Goal: Check status: Check status

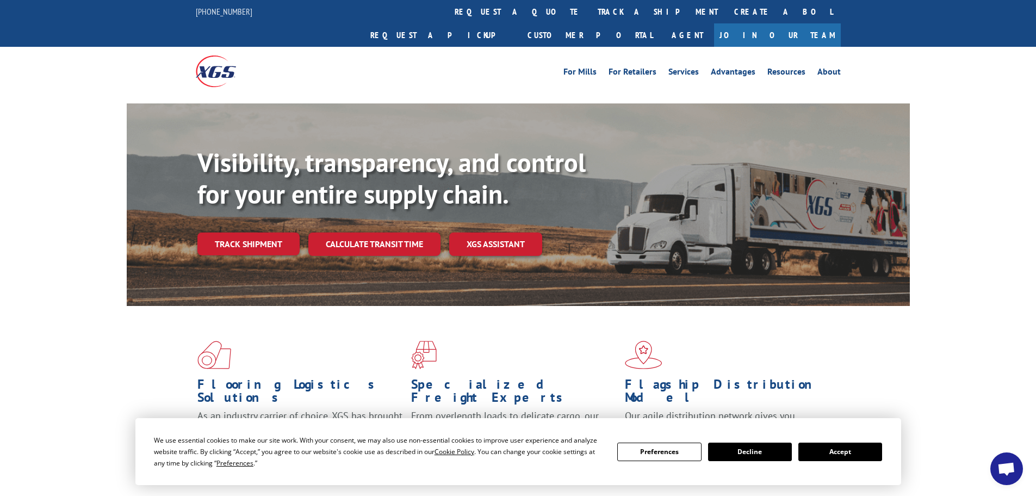
click at [235, 232] on link "Track shipment" at bounding box center [248, 243] width 102 height 23
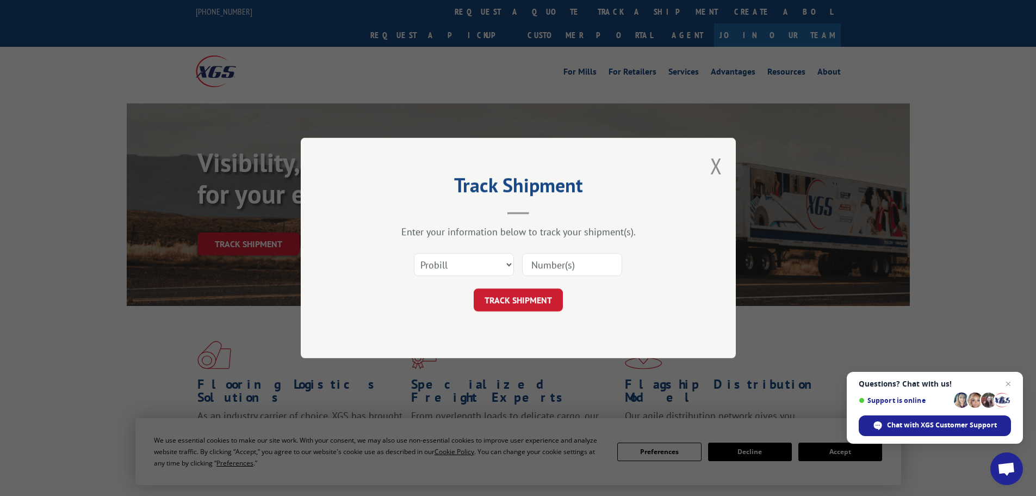
click at [580, 268] on input at bounding box center [572, 264] width 100 height 23
paste input "262745250917"
type input "262745250917"
click at [535, 290] on button "TRACK SHIPMENT" at bounding box center [518, 299] width 89 height 23
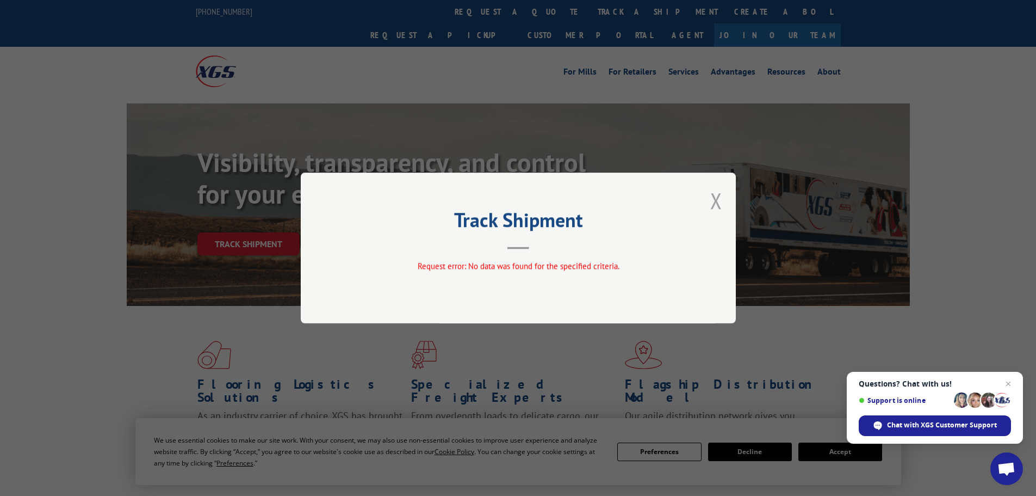
click at [714, 211] on button "Close modal" at bounding box center [716, 200] width 12 height 29
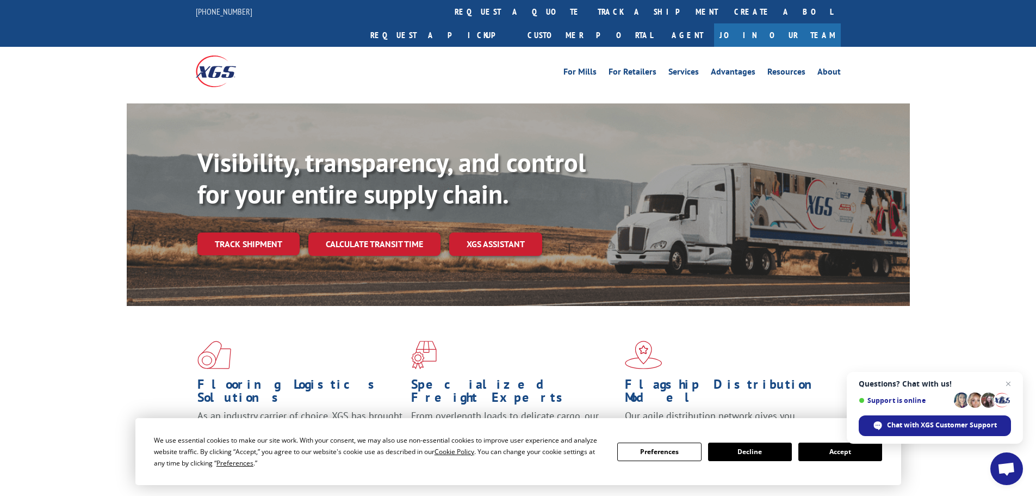
click at [259, 232] on link "Track shipment" at bounding box center [248, 243] width 102 height 23
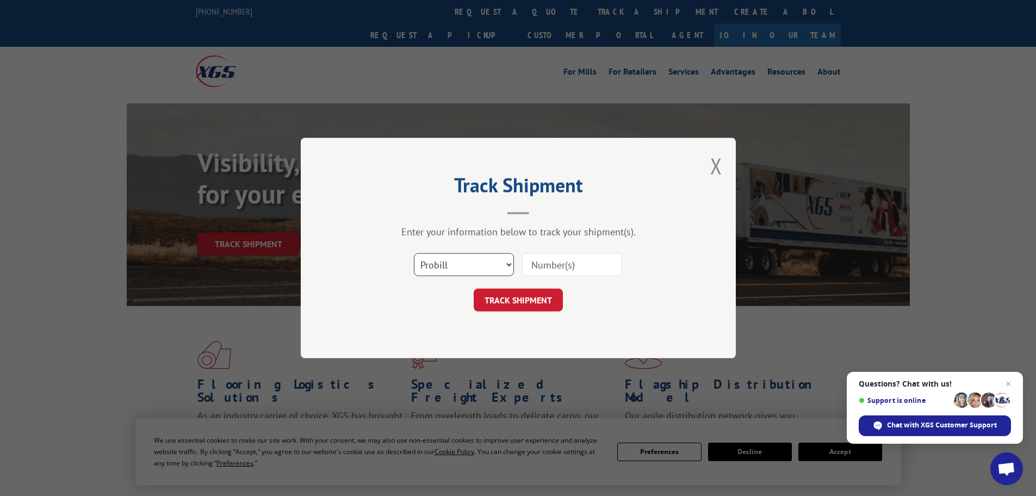
click at [467, 261] on select "Select category... Probill BOL PO" at bounding box center [464, 264] width 100 height 23
select select "po"
click at [414, 253] on select "Select category... Probill BOL PO" at bounding box center [464, 264] width 100 height 23
click at [525, 271] on input at bounding box center [572, 264] width 100 height 23
paste input "42521373"
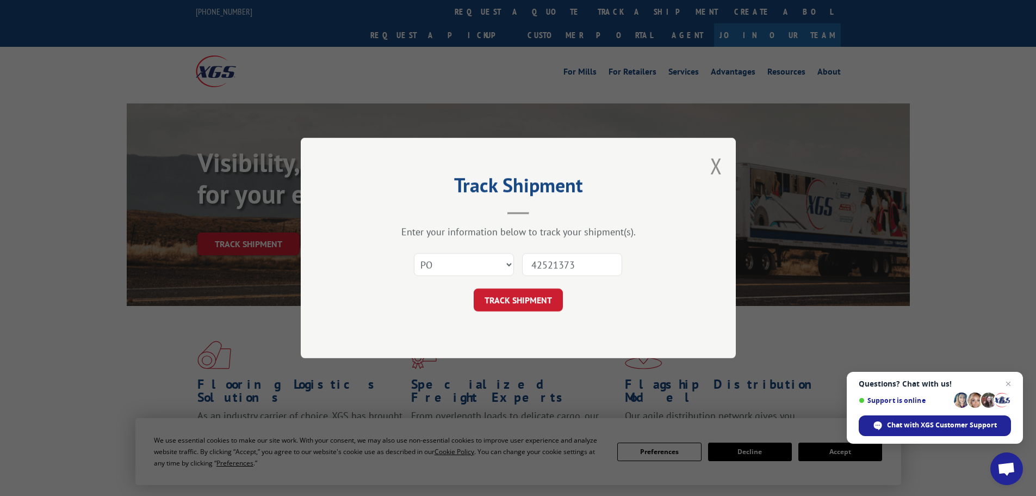
type input "42521373"
click at [474, 288] on button "TRACK SHIPMENT" at bounding box center [518, 299] width 89 height 23
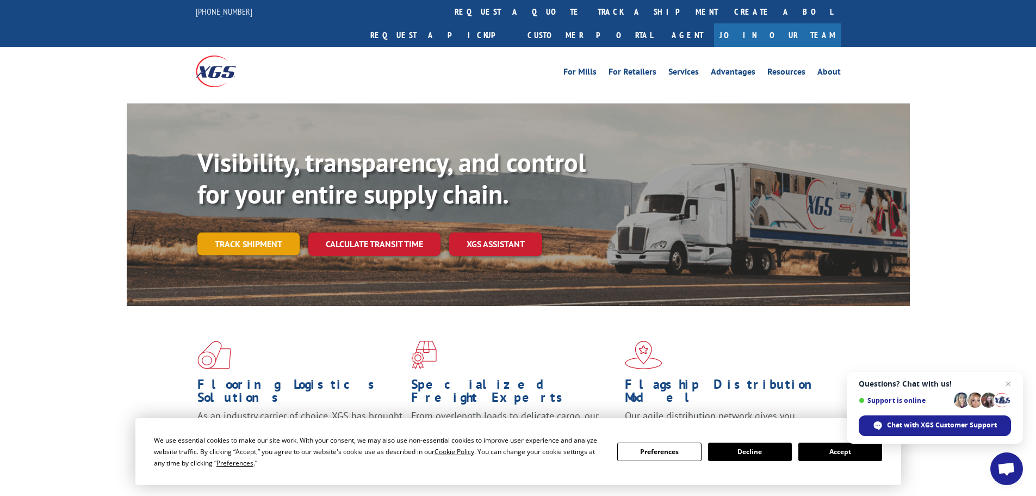
click at [253, 232] on link "Track shipment" at bounding box center [248, 243] width 102 height 23
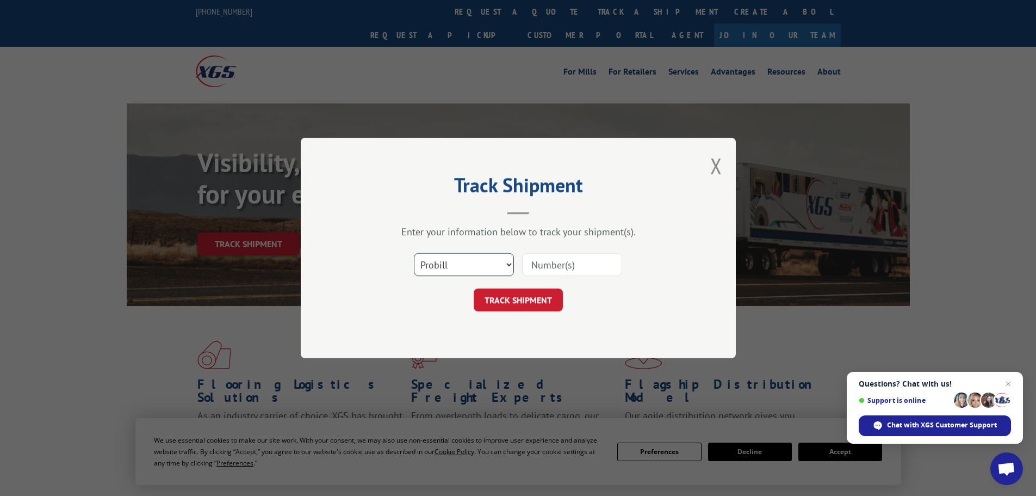
click at [506, 263] on select "Select category... Probill BOL PO" at bounding box center [464, 264] width 100 height 23
click at [552, 259] on input at bounding box center [572, 264] width 100 height 23
paste input "018473250918"
type input "018473250918"
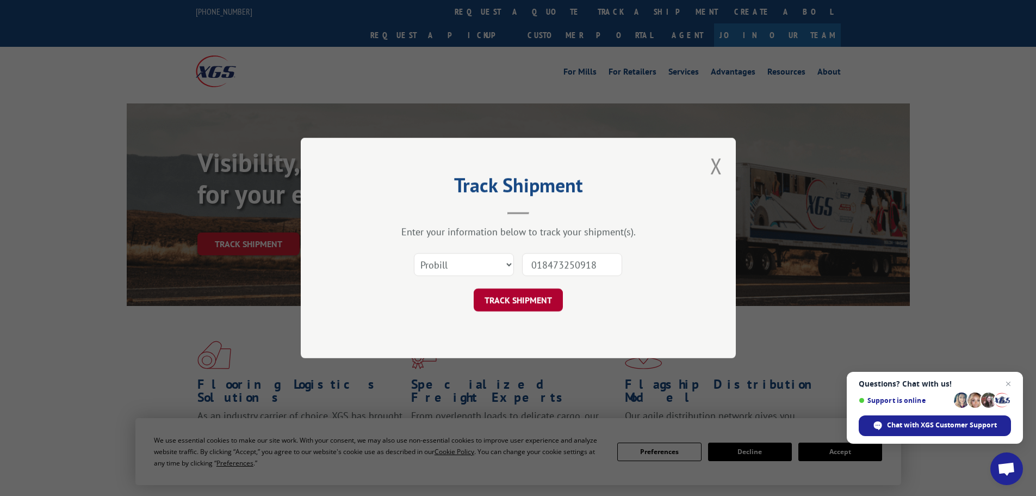
click at [499, 311] on button "TRACK SHIPMENT" at bounding box center [518, 299] width 89 height 23
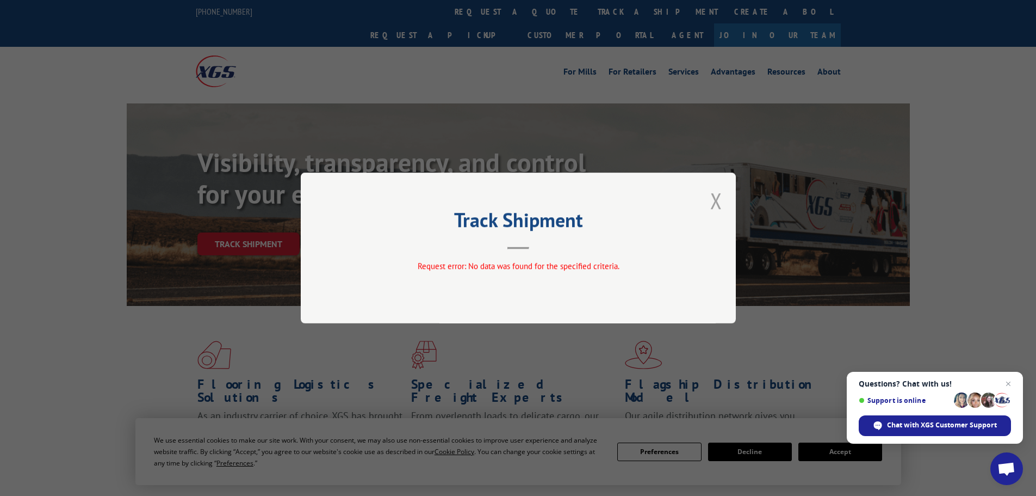
click at [719, 191] on button "Close modal" at bounding box center [716, 200] width 12 height 29
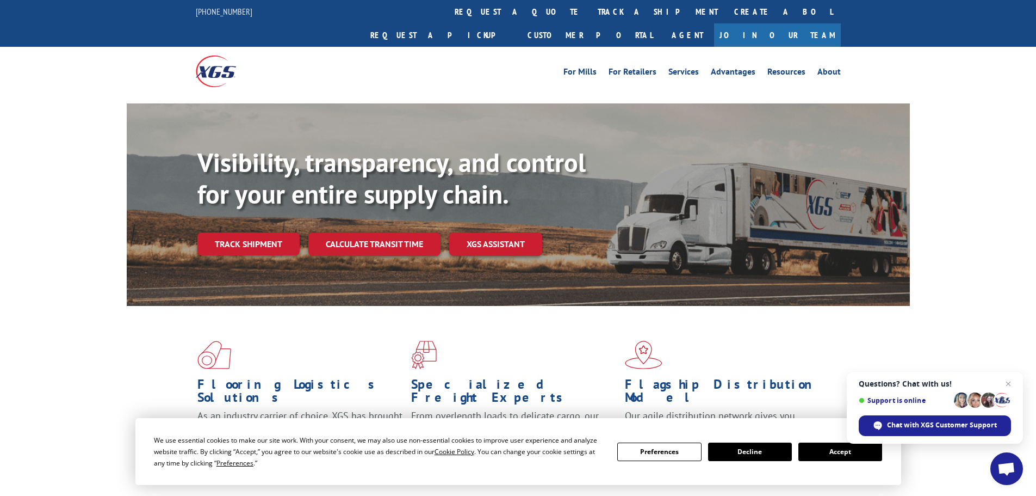
click at [251, 234] on div "Visibility, transparency, and control for your entire supply chain. Track shipm…" at bounding box center [553, 223] width 713 height 152
click at [219, 232] on link "Track shipment" at bounding box center [248, 243] width 102 height 23
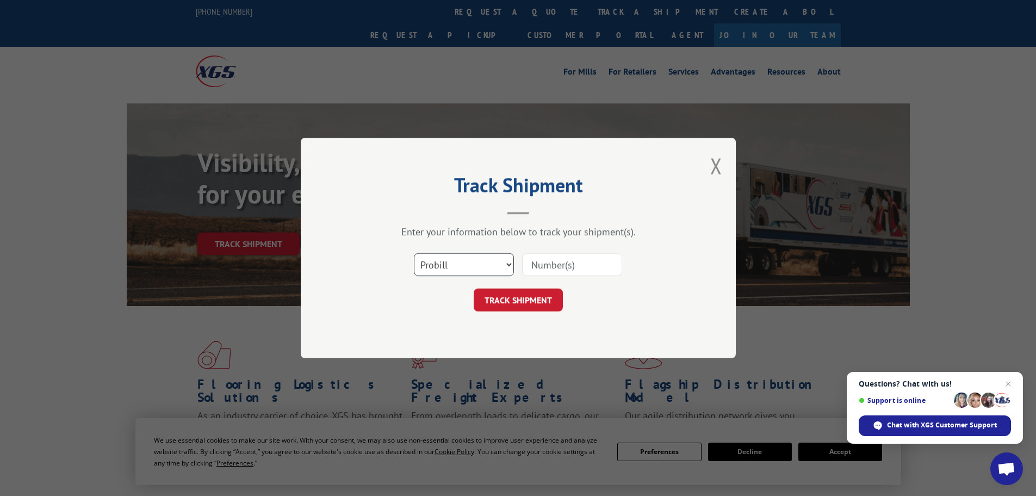
click at [472, 261] on select "Select category... Probill BOL PO" at bounding box center [464, 264] width 100 height 23
select select "po"
click at [414, 253] on select "Select category... Probill BOL PO" at bounding box center [464, 264] width 100 height 23
click at [578, 267] on input at bounding box center [572, 264] width 100 height 23
paste input "42521384"
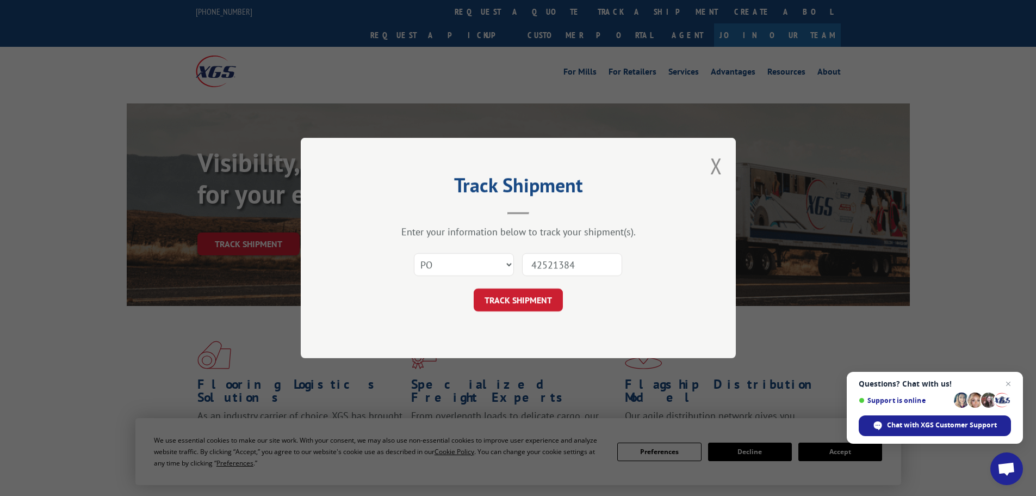
type input "42521384"
click at [474, 288] on button "TRACK SHIPMENT" at bounding box center [518, 299] width 89 height 23
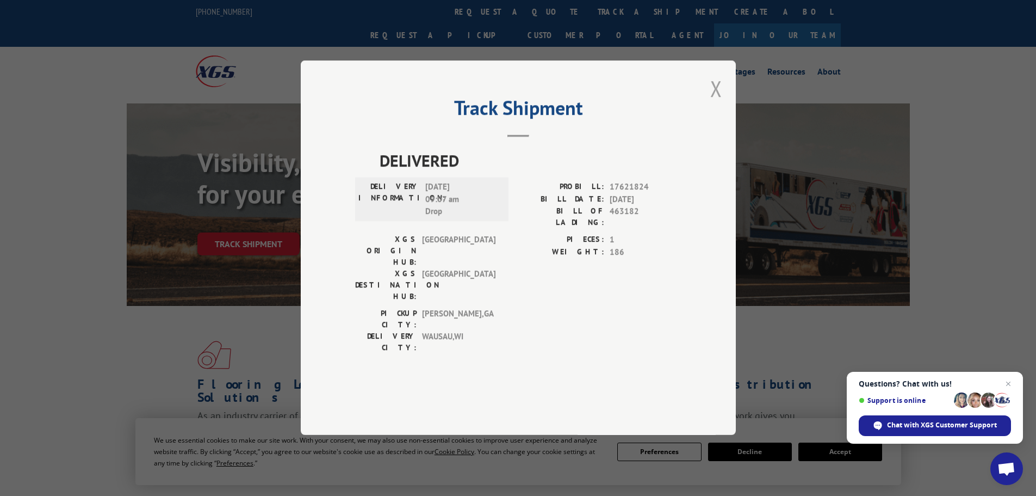
click at [715, 103] on button "Close modal" at bounding box center [716, 88] width 12 height 29
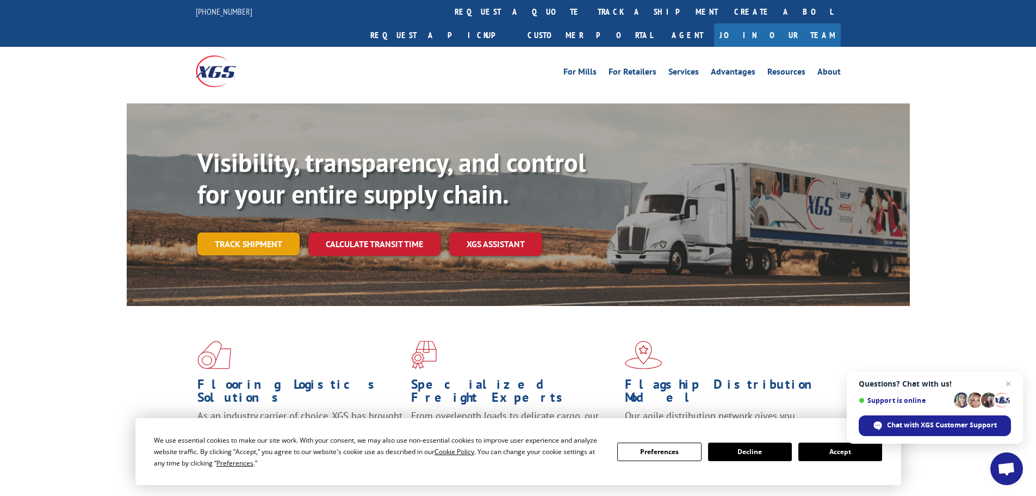
click at [269, 232] on link "Track shipment" at bounding box center [248, 243] width 102 height 23
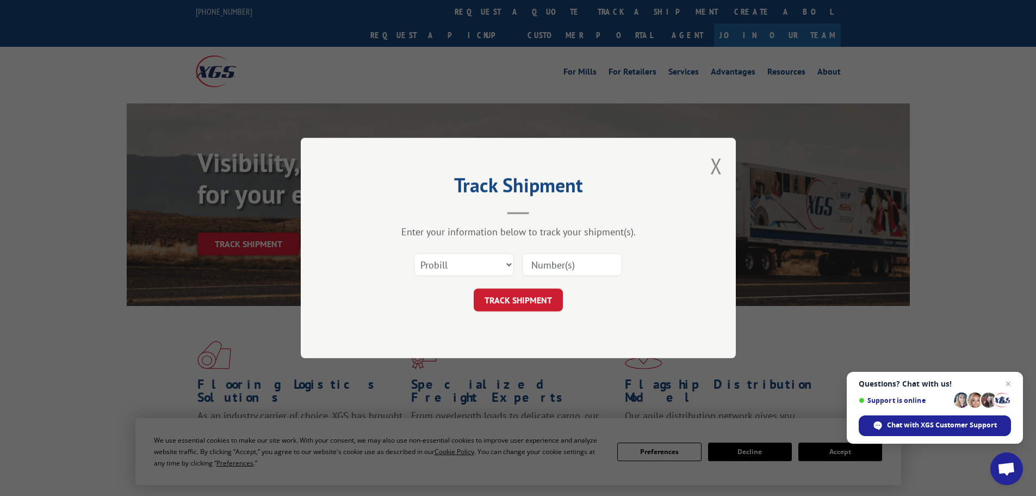
click at [604, 272] on input at bounding box center [572, 264] width 100 height 23
paste input "17522804"
type input "17522804"
click at [523, 301] on button "TRACK SHIPMENT" at bounding box center [518, 299] width 89 height 23
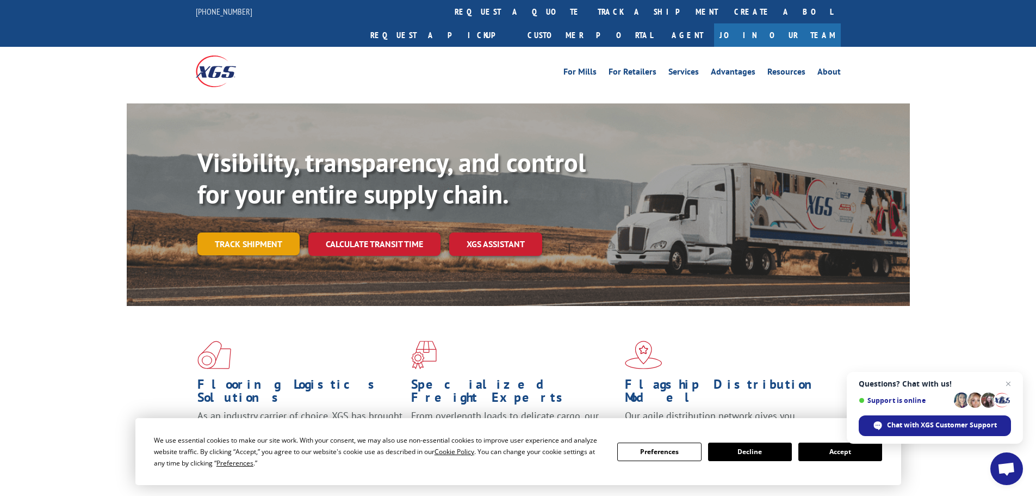
click at [270, 232] on link "Track shipment" at bounding box center [248, 243] width 102 height 23
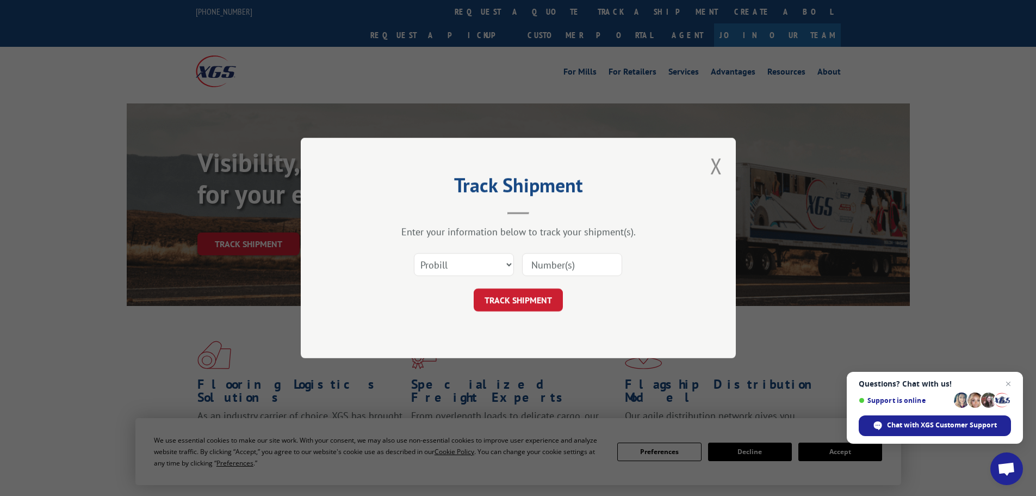
click at [563, 263] on input at bounding box center [572, 264] width 100 height 23
paste input "17233010"
type input "17233010"
click at [521, 304] on button "TRACK SHIPMENT" at bounding box center [518, 299] width 89 height 23
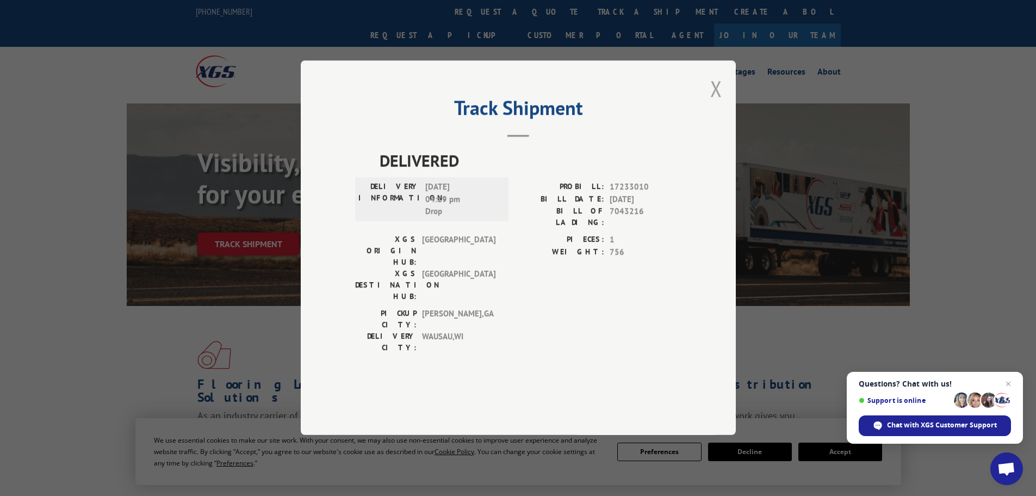
click at [713, 103] on button "Close modal" at bounding box center [716, 88] width 12 height 29
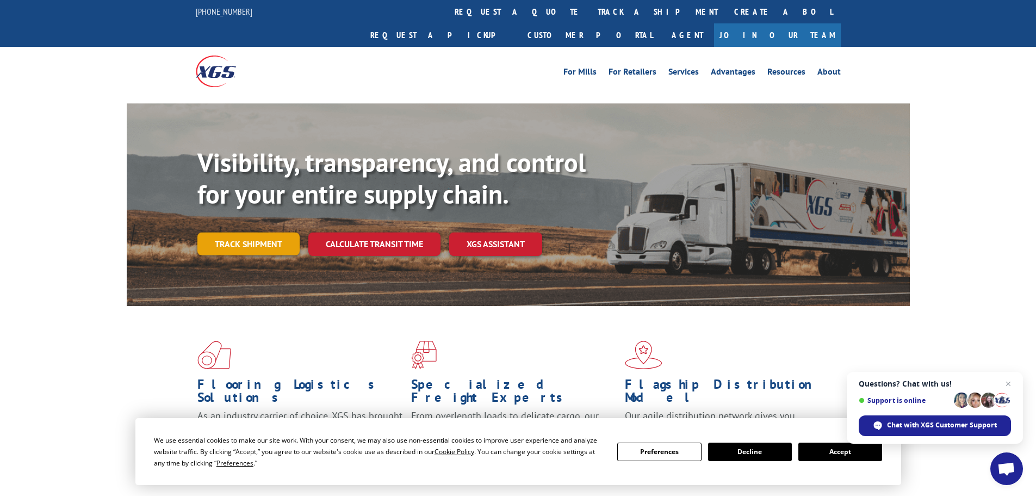
click at [295, 232] on link "Track shipment" at bounding box center [248, 243] width 102 height 23
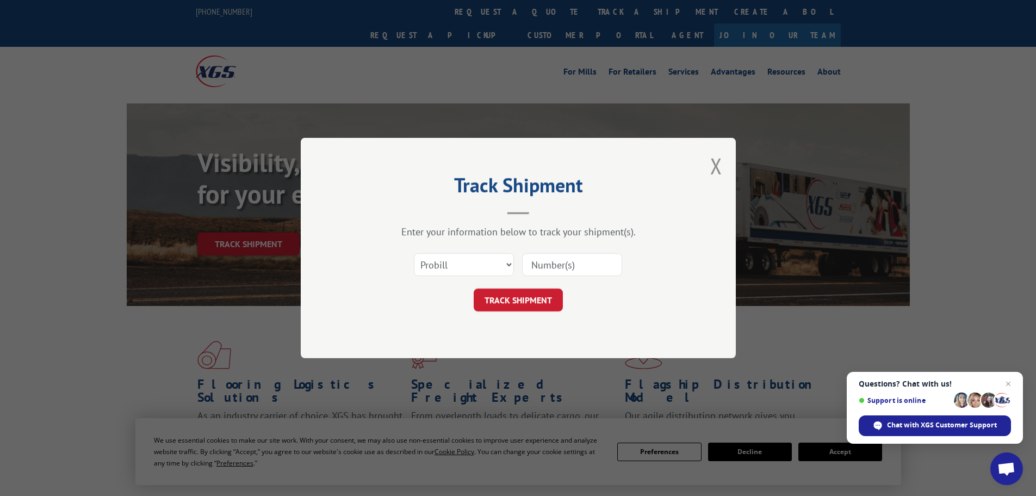
click at [549, 268] on input at bounding box center [572, 264] width 100 height 23
paste input "17522833"
type input "17522833"
click at [513, 293] on button "TRACK SHIPMENT" at bounding box center [518, 299] width 89 height 23
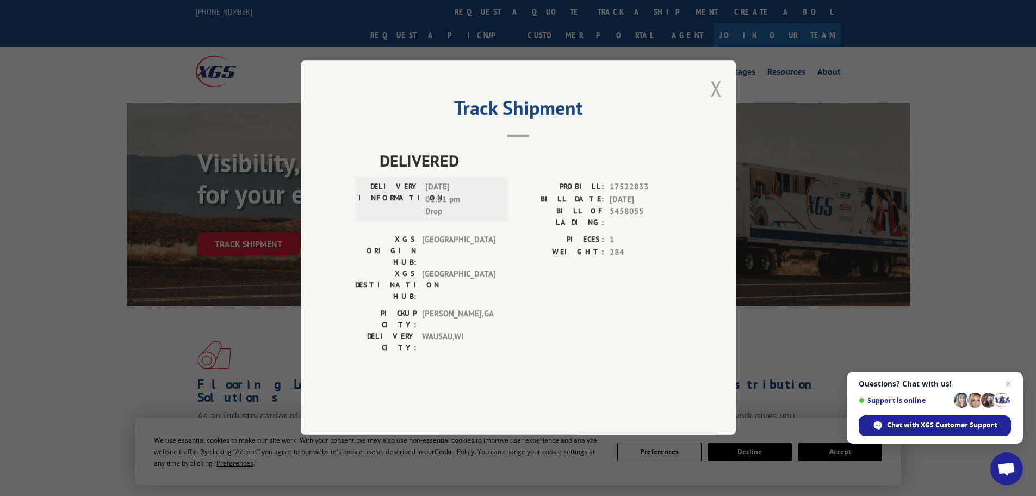
click at [719, 103] on button "Close modal" at bounding box center [716, 88] width 12 height 29
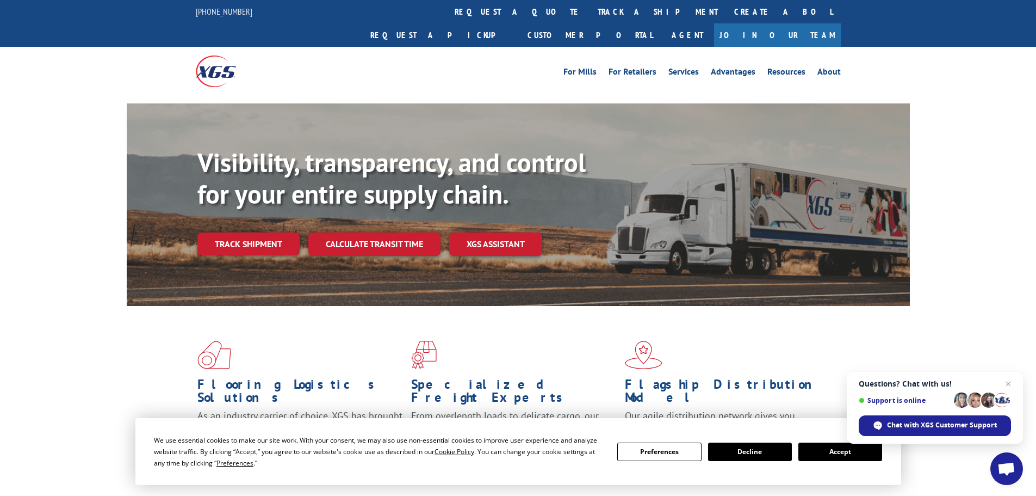
click at [221, 232] on link "Track shipment" at bounding box center [248, 243] width 102 height 23
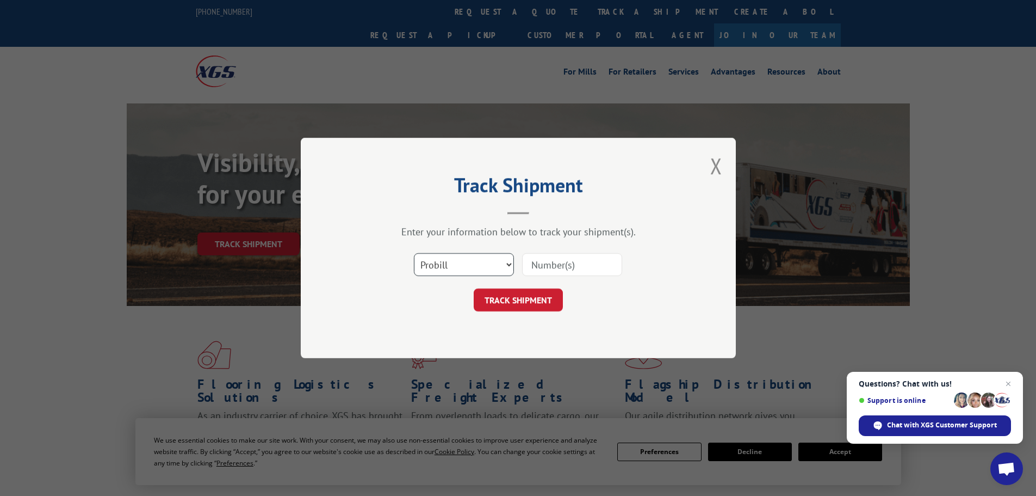
click at [443, 263] on select "Select category... Probill BOL PO" at bounding box center [464, 264] width 100 height 23
select select "po"
click at [414, 253] on select "Select category... Probill BOL PO" at bounding box center [464, 264] width 100 height 23
click at [576, 269] on input at bounding box center [572, 264] width 100 height 23
paste input "42521494"
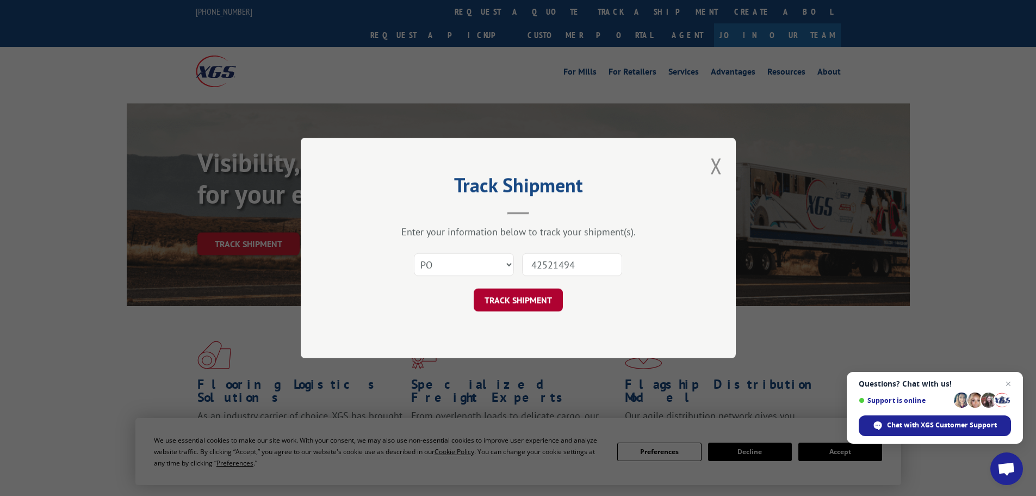
type input "42521494"
click at [509, 295] on button "TRACK SHIPMENT" at bounding box center [518, 299] width 89 height 23
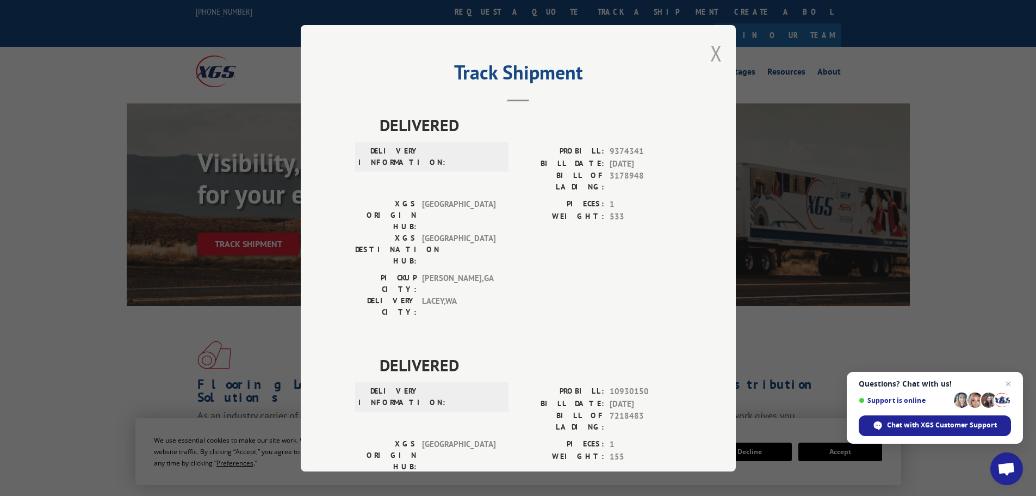
click at [715, 64] on button "Close modal" at bounding box center [716, 53] width 12 height 29
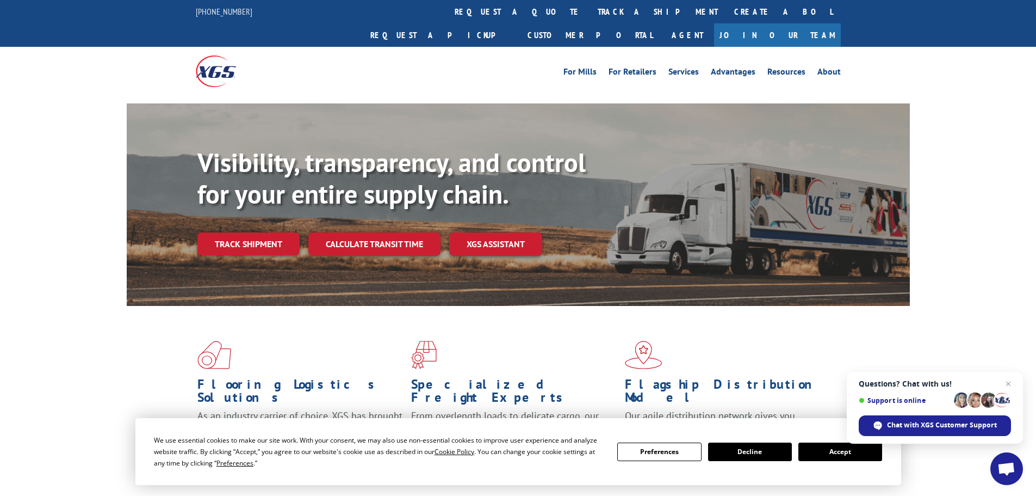
click at [257, 232] on link "Track shipment" at bounding box center [248, 243] width 102 height 23
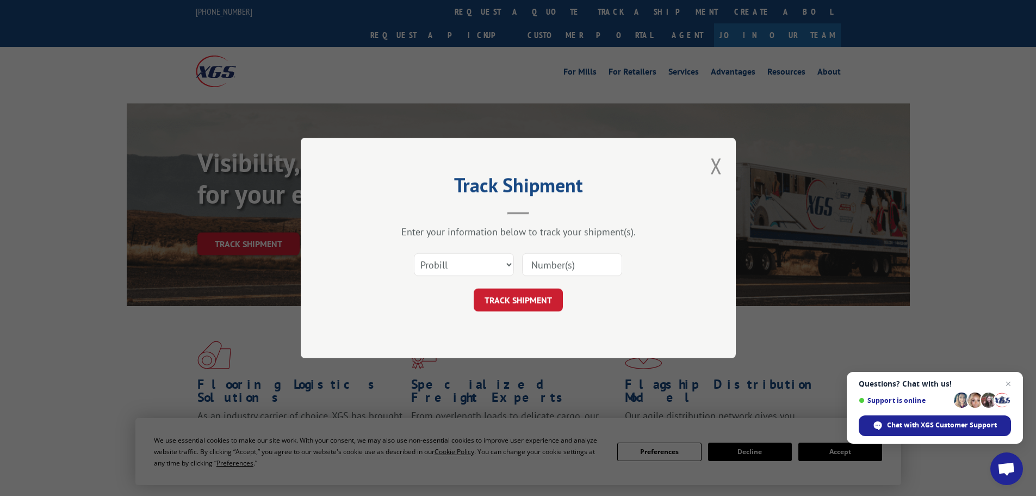
click at [544, 265] on input at bounding box center [572, 264] width 100 height 23
paste input "16398240"
type input "16398240"
click at [505, 311] on button "TRACK SHIPMENT" at bounding box center [518, 299] width 89 height 23
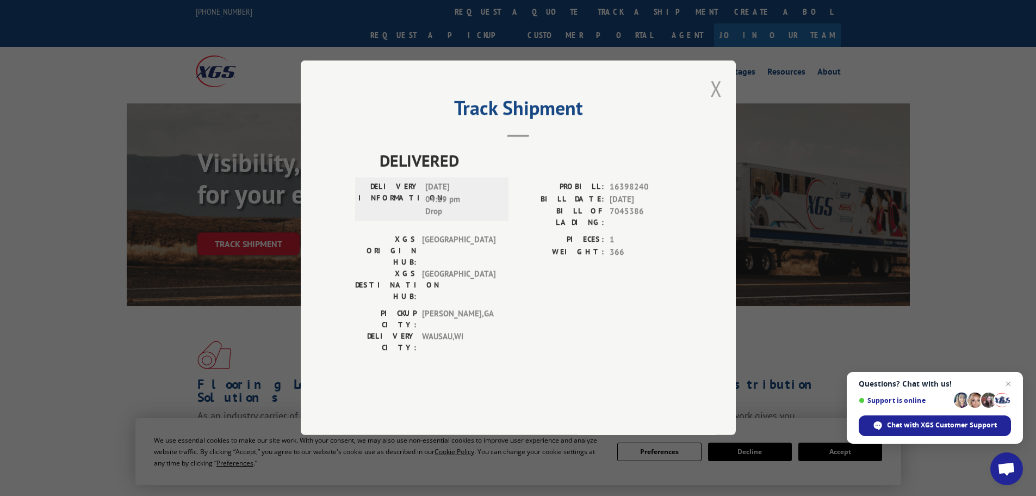
drag, startPoint x: 716, startPoint y: 116, endPoint x: 605, endPoint y: 228, distance: 157.7
click at [716, 103] on button "Close modal" at bounding box center [716, 88] width 12 height 29
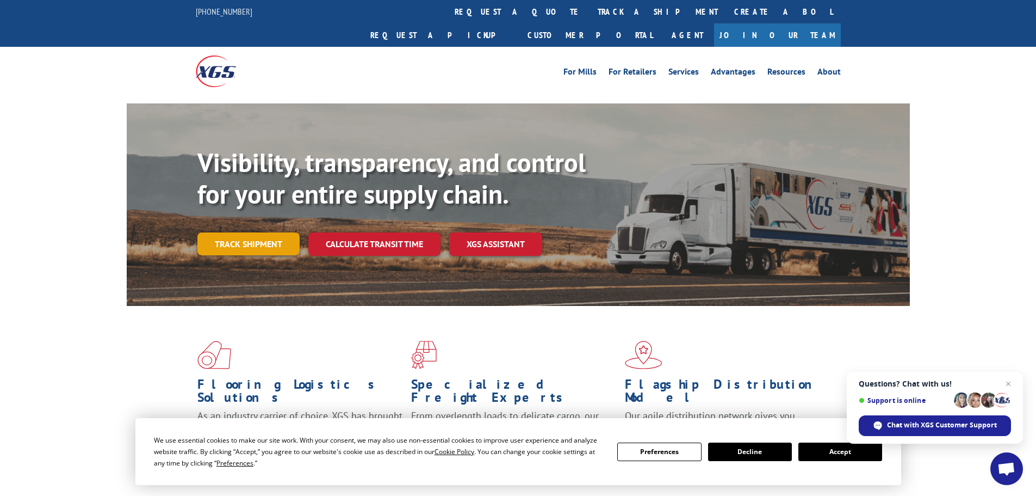
click at [253, 232] on link "Track shipment" at bounding box center [248, 243] width 102 height 23
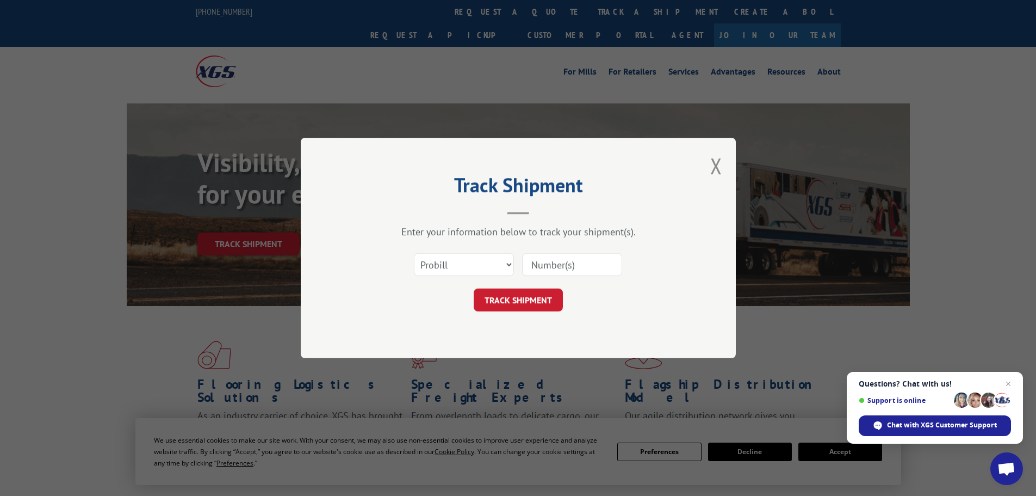
click at [590, 270] on input at bounding box center [572, 264] width 100 height 23
paste input "17477697"
type input "17477697"
click at [531, 307] on button "TRACK SHIPMENT" at bounding box center [518, 299] width 89 height 23
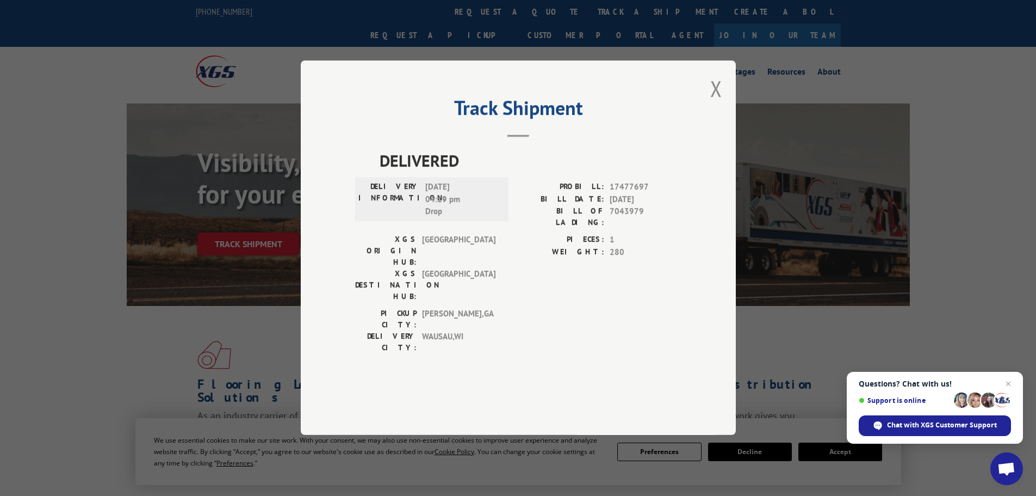
click at [708, 115] on div "Track Shipment DELIVERED DELIVERY INFORMATION: [DATE] 04:19 pm Drop PROBILL: 17…" at bounding box center [518, 247] width 435 height 374
click at [712, 103] on button "Close modal" at bounding box center [716, 88] width 12 height 29
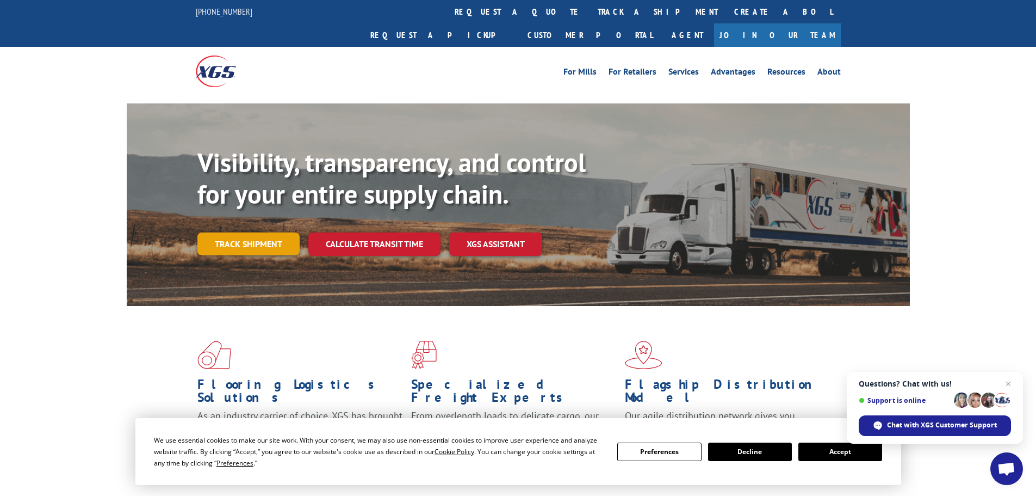
click at [222, 232] on link "Track shipment" at bounding box center [248, 243] width 102 height 23
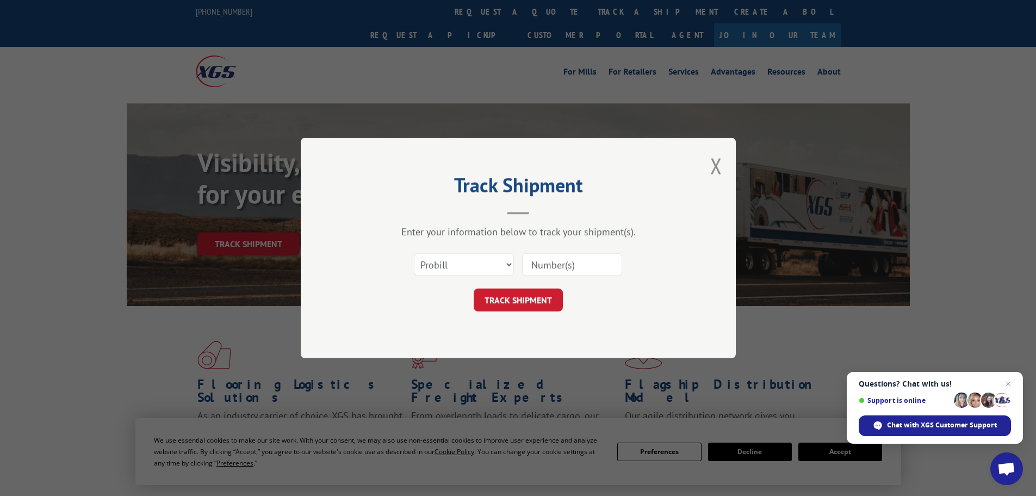
click at [550, 273] on input at bounding box center [572, 264] width 100 height 23
paste input "17477969"
type input "17477969"
click at [541, 299] on button "TRACK SHIPMENT" at bounding box center [518, 299] width 89 height 23
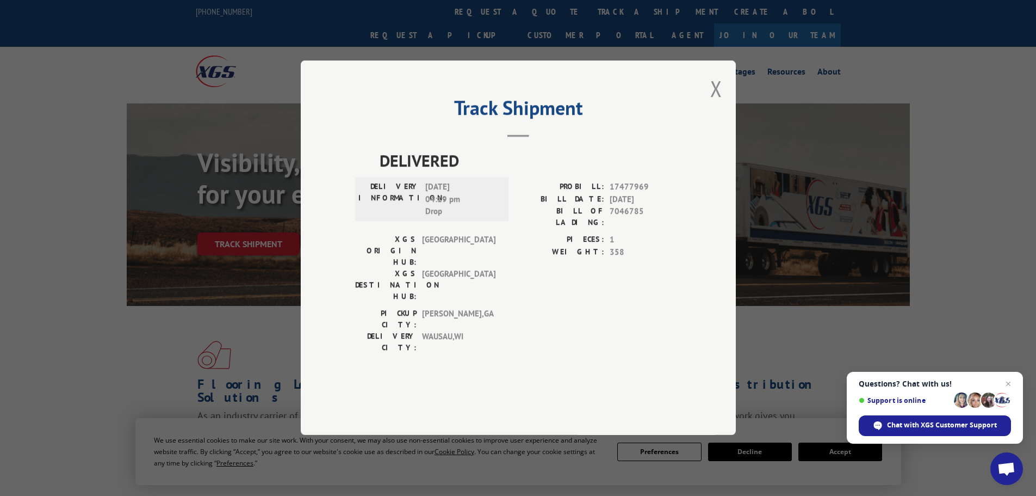
click at [718, 103] on button "Close modal" at bounding box center [716, 88] width 12 height 29
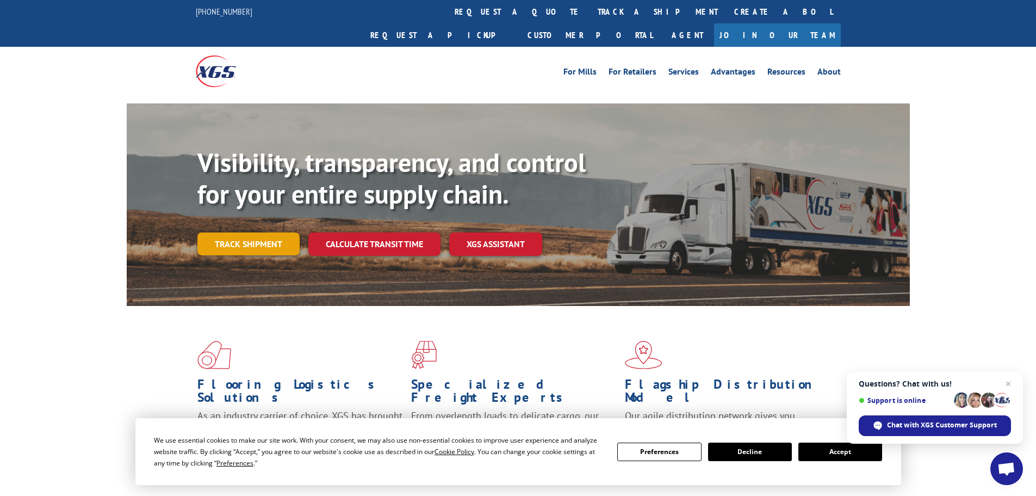
click at [282, 232] on link "Track shipment" at bounding box center [248, 243] width 102 height 23
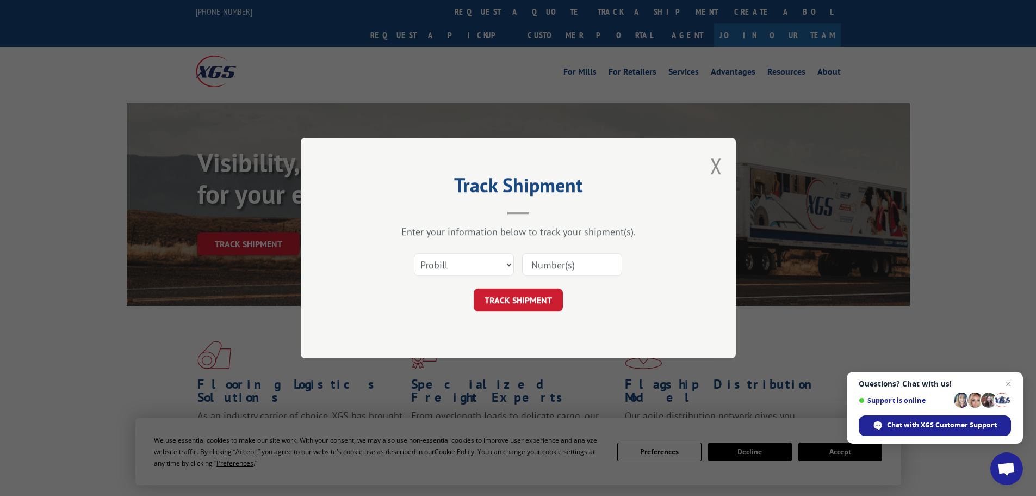
click at [564, 264] on input at bounding box center [572, 264] width 100 height 23
paste input "17523162"
type input "17523162"
click at [514, 302] on button "TRACK SHIPMENT" at bounding box center [518, 299] width 89 height 23
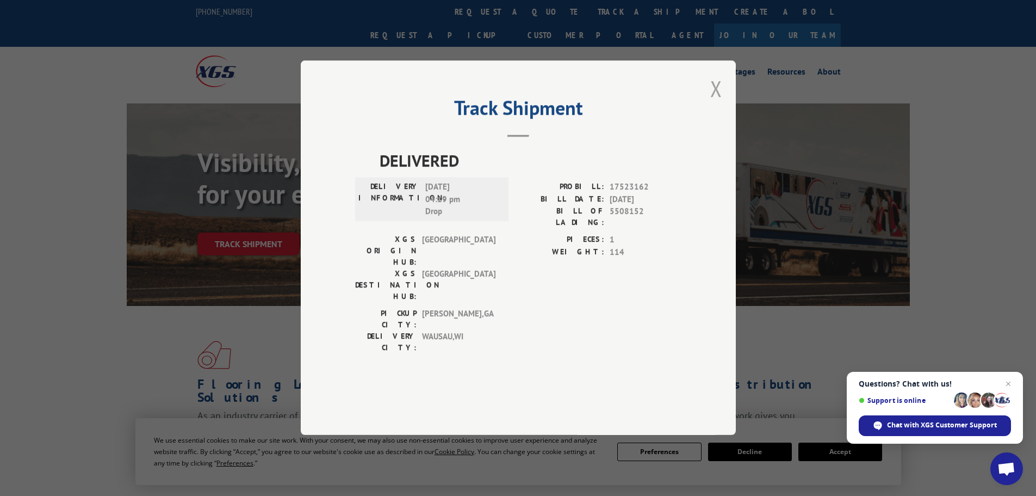
click at [711, 103] on button "Close modal" at bounding box center [716, 88] width 12 height 29
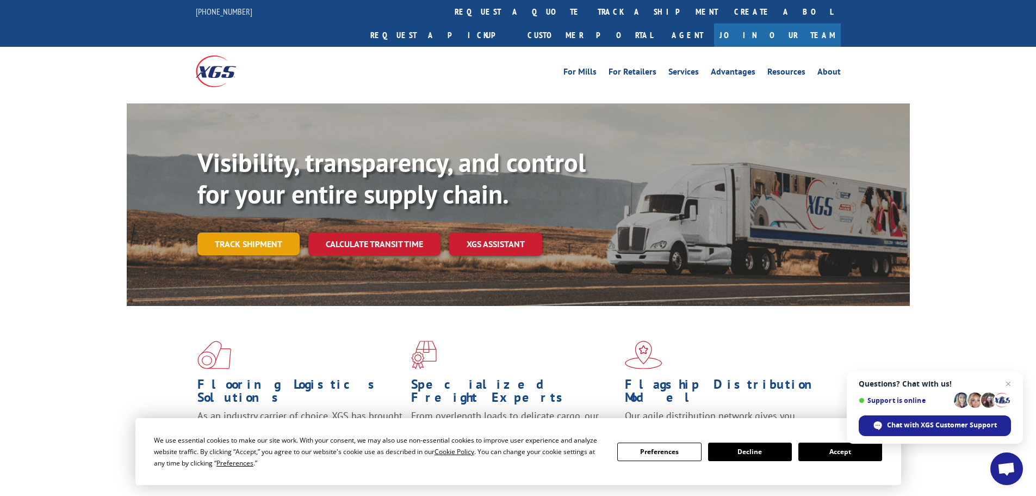
click at [252, 232] on link "Track shipment" at bounding box center [248, 243] width 102 height 23
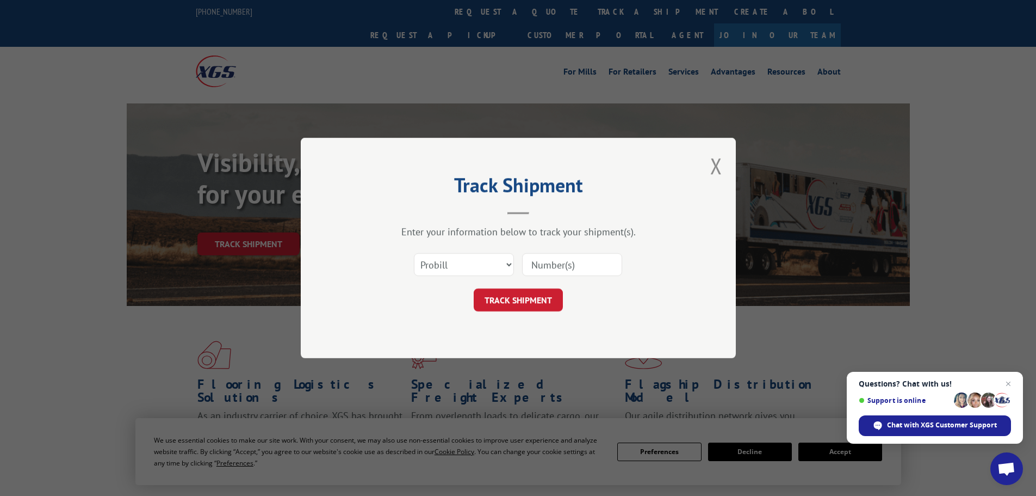
click at [590, 264] on input at bounding box center [572, 264] width 100 height 23
paste input "42521542"
type input "42521542"
click at [503, 304] on button "TRACK SHIPMENT" at bounding box center [518, 299] width 89 height 23
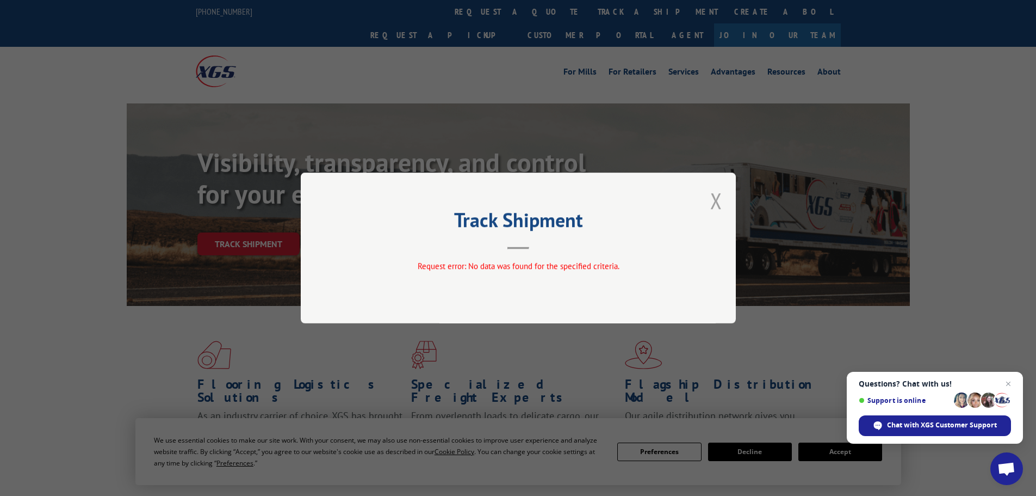
click at [715, 198] on button "Close modal" at bounding box center [716, 200] width 12 height 29
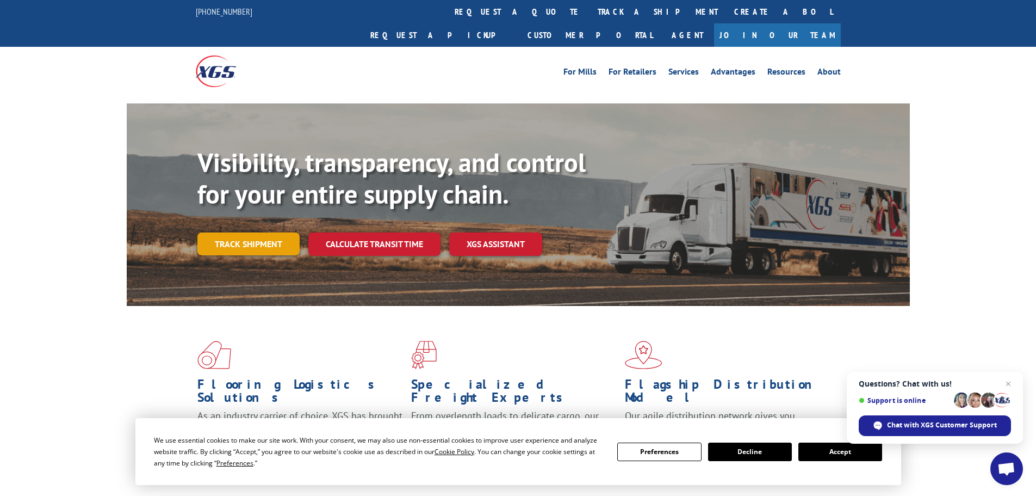
click at [264, 232] on link "Track shipment" at bounding box center [248, 243] width 102 height 23
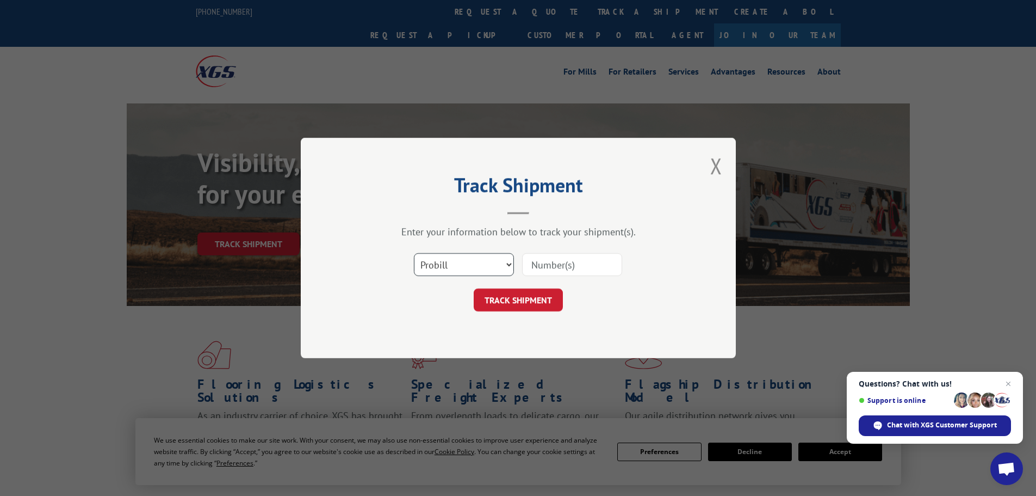
click at [467, 267] on select "Select category... Probill BOL PO" at bounding box center [464, 264] width 100 height 23
select select "po"
click at [414, 253] on select "Select category... Probill BOL PO" at bounding box center [464, 264] width 100 height 23
click at [550, 274] on input at bounding box center [572, 264] width 100 height 23
paste input "42521542"
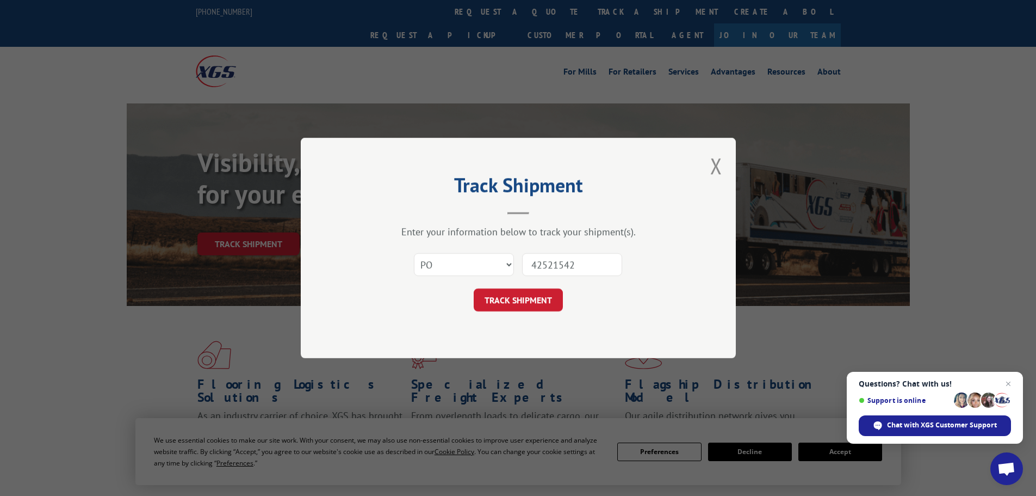
type input "42521542"
click at [512, 313] on div "Track Shipment Enter your information below to track your shipment(s). Select c…" at bounding box center [518, 248] width 435 height 220
click at [511, 304] on button "TRACK SHIPMENT" at bounding box center [518, 299] width 89 height 23
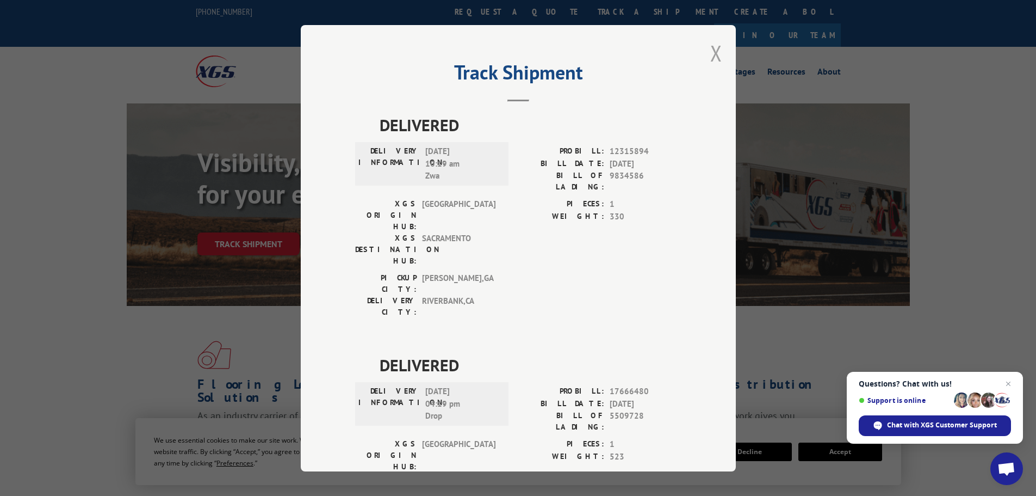
click at [710, 58] on button "Close modal" at bounding box center [716, 53] width 12 height 29
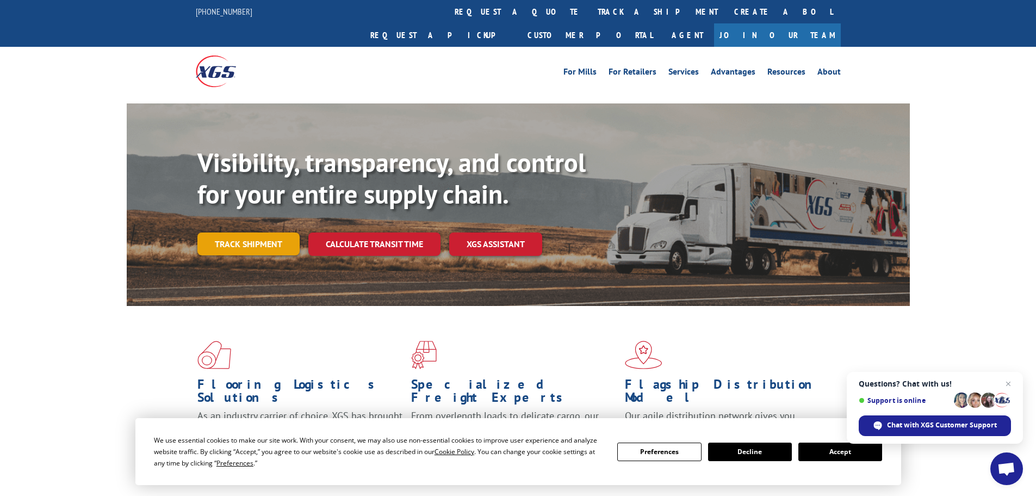
click at [266, 232] on link "Track shipment" at bounding box center [248, 243] width 102 height 23
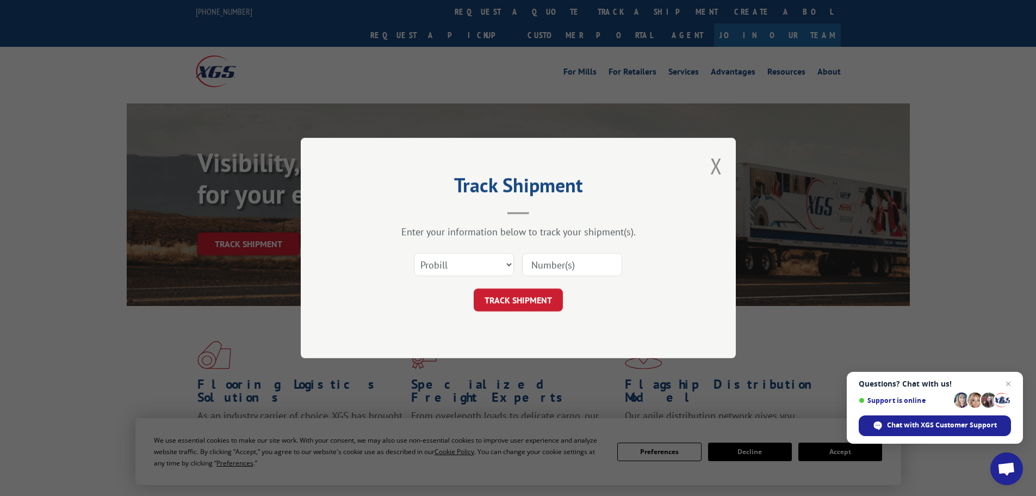
click at [577, 266] on input at bounding box center [572, 264] width 100 height 23
paste input "17523279"
type input "17523279"
click at [497, 303] on button "TRACK SHIPMENT" at bounding box center [518, 299] width 89 height 23
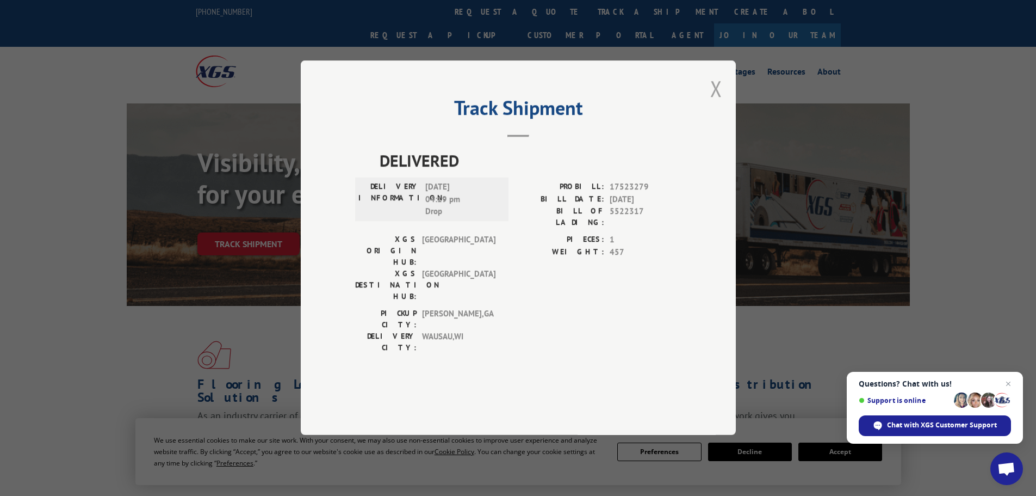
click at [711, 103] on button "Close modal" at bounding box center [716, 88] width 12 height 29
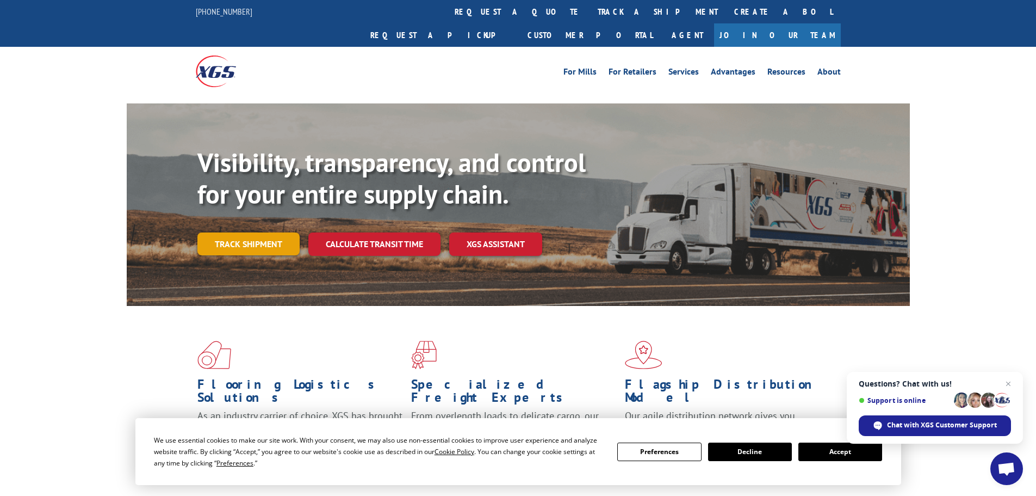
click at [291, 232] on link "Track shipment" at bounding box center [248, 243] width 102 height 23
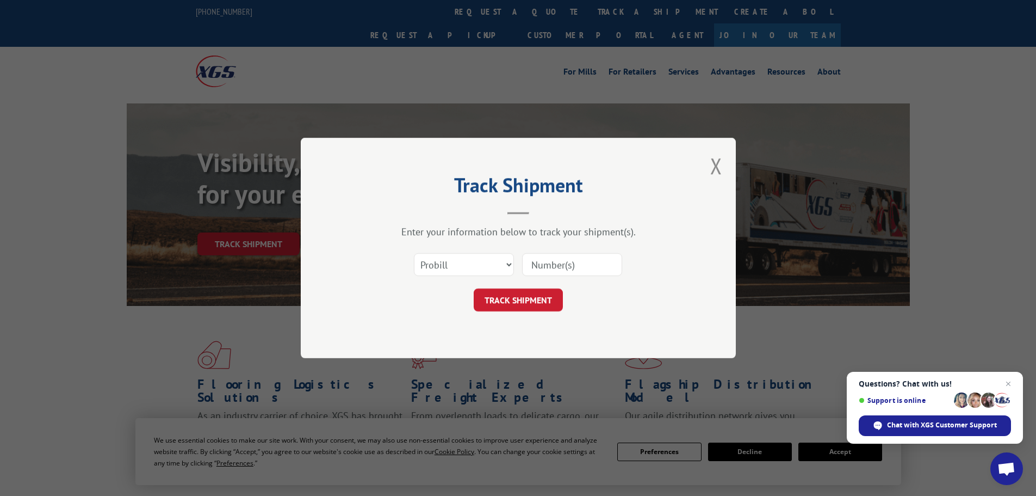
click at [577, 268] on input at bounding box center [572, 264] width 100 height 23
paste input "17523231"
type input "17523231"
click at [540, 293] on button "TRACK SHIPMENT" at bounding box center [518, 299] width 89 height 23
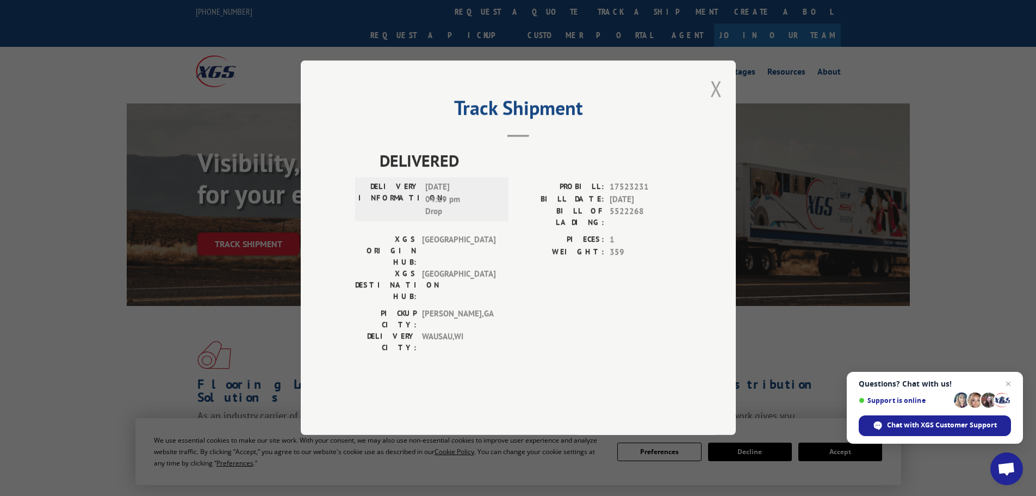
click at [713, 103] on button "Close modal" at bounding box center [716, 88] width 12 height 29
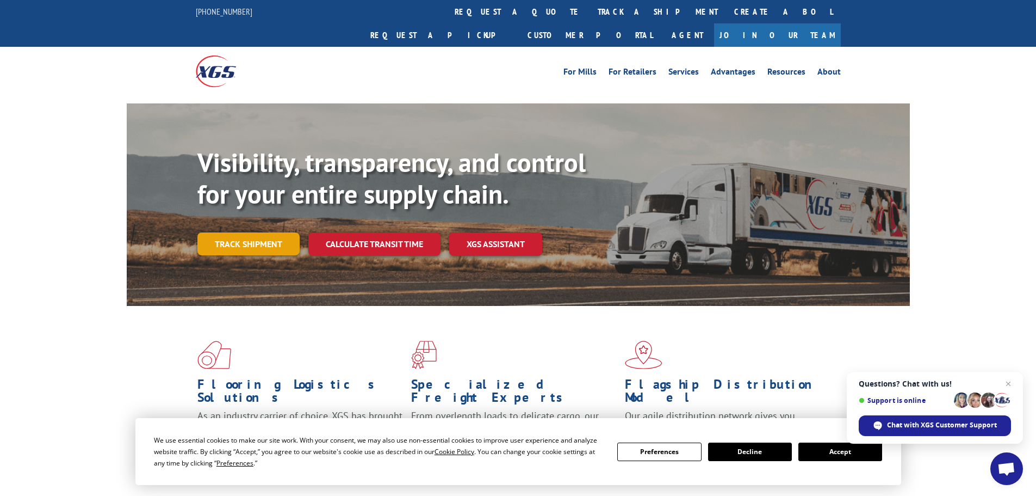
click at [243, 232] on link "Track shipment" at bounding box center [248, 243] width 102 height 23
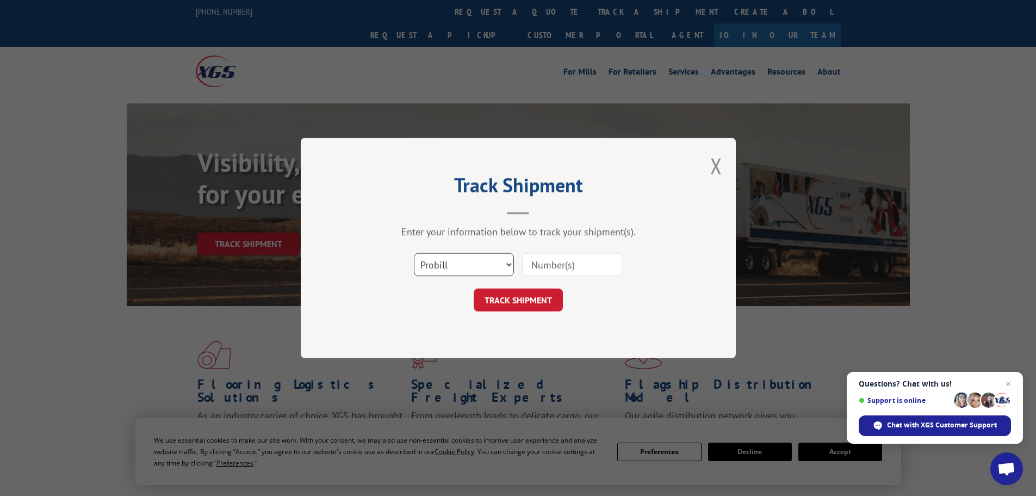
click at [505, 261] on select "Select category... Probill BOL PO" at bounding box center [464, 264] width 100 height 23
click at [570, 269] on input at bounding box center [572, 264] width 100 height 23
paste input "17476360"
type input "17476360"
click at [519, 306] on button "TRACK SHIPMENT" at bounding box center [518, 299] width 89 height 23
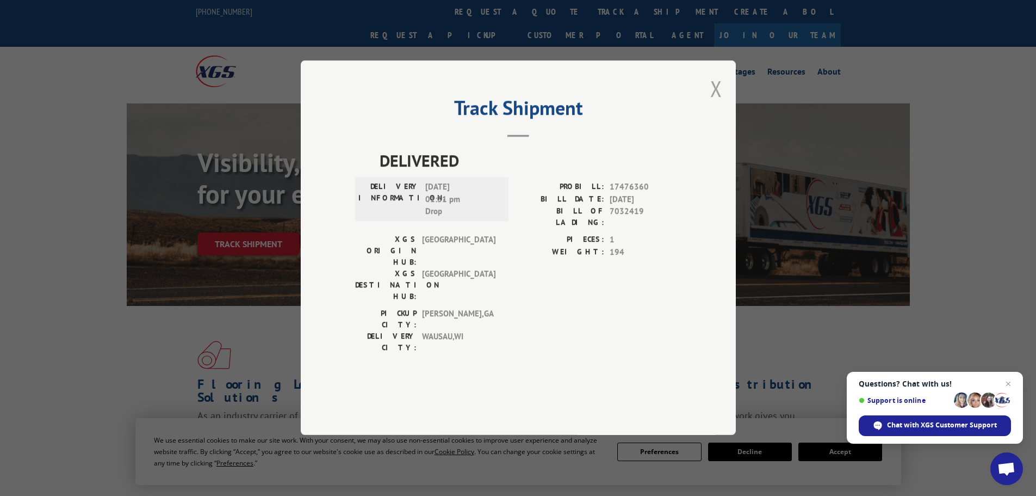
click at [710, 103] on button "Close modal" at bounding box center [716, 88] width 12 height 29
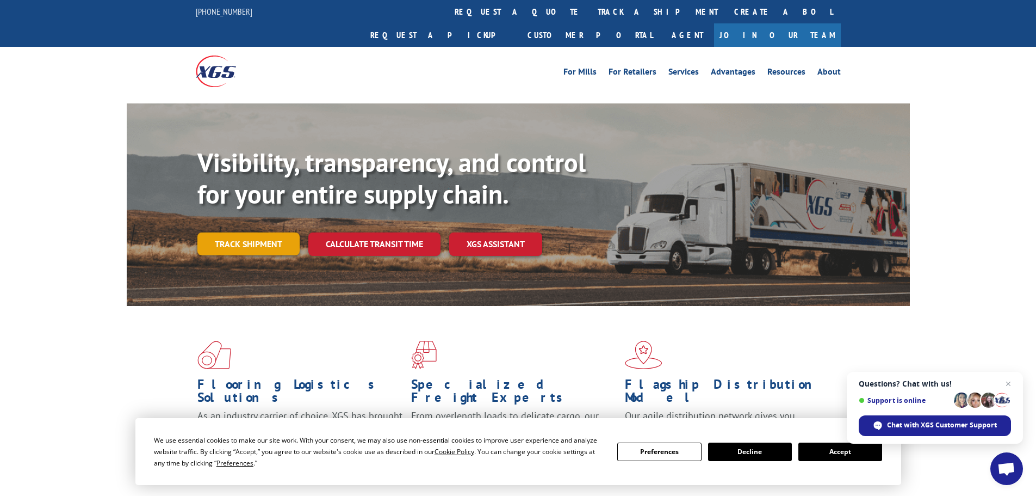
click at [207, 232] on link "Track shipment" at bounding box center [248, 243] width 102 height 23
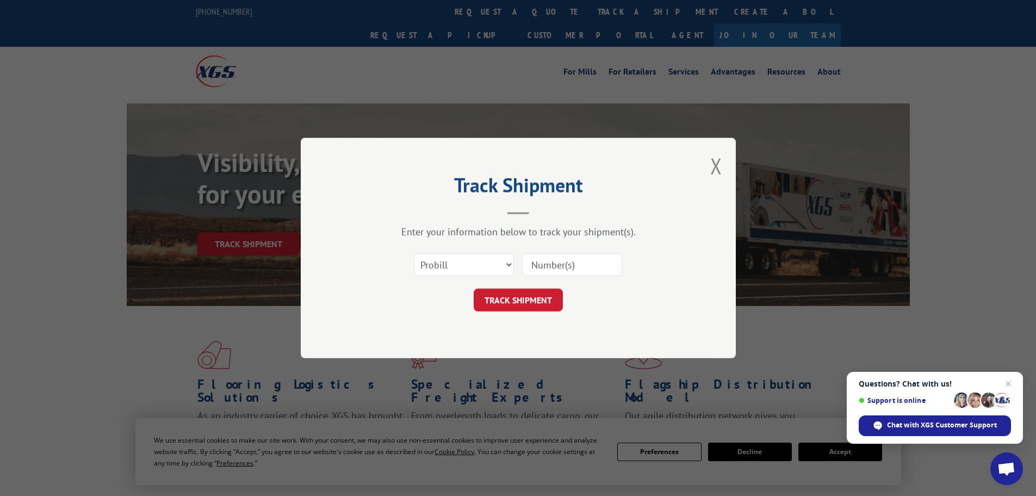
click at [546, 264] on input at bounding box center [572, 264] width 100 height 23
paste input "17640227"
type input "17640227"
click at [501, 294] on button "TRACK SHIPMENT" at bounding box center [518, 299] width 89 height 23
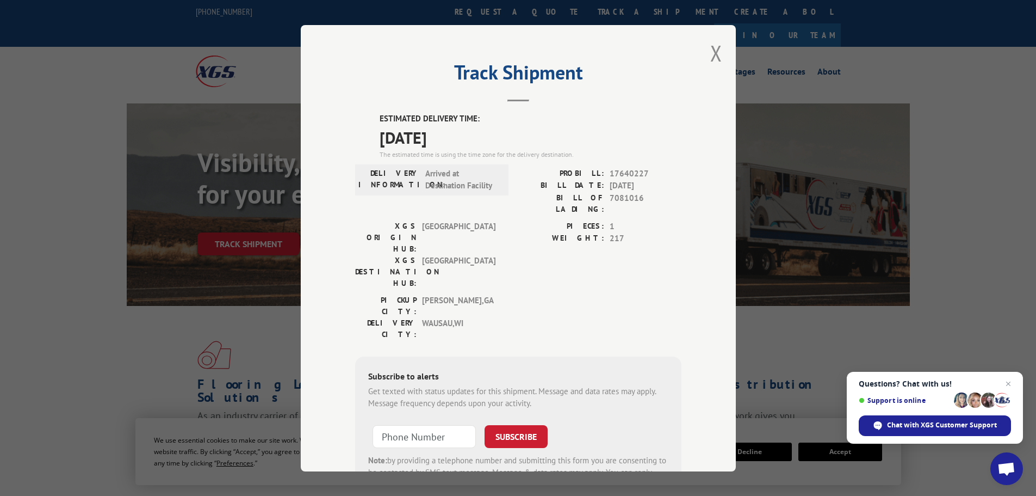
click at [722, 53] on div "Track Shipment ESTIMATED DELIVERY TIME: [DATE] The estimated time is using the …" at bounding box center [518, 248] width 435 height 446
click at [714, 57] on button "Close modal" at bounding box center [716, 53] width 12 height 29
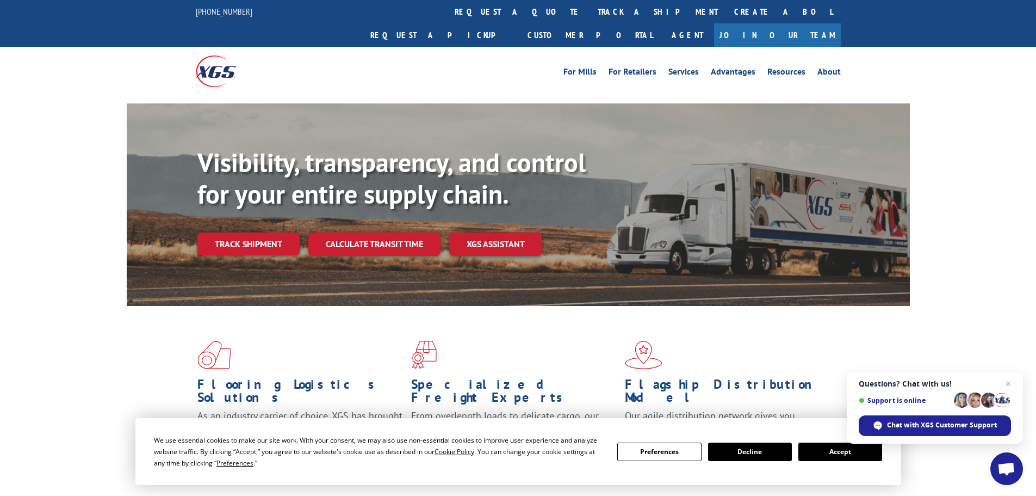
click at [222, 232] on div "Visibility, transparency, and control for your entire supply chain. Track shipm…" at bounding box center [553, 223] width 713 height 152
click at [234, 232] on link "Track shipment" at bounding box center [248, 243] width 102 height 23
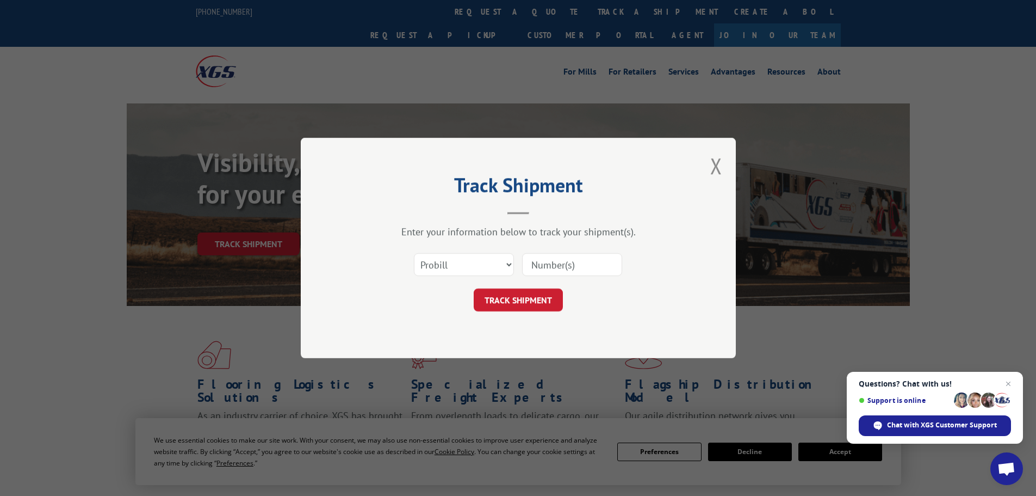
click at [590, 264] on input at bounding box center [572, 264] width 100 height 23
paste input "17481184"
type input "17481184"
click at [521, 288] on button "TRACK SHIPMENT" at bounding box center [518, 299] width 89 height 23
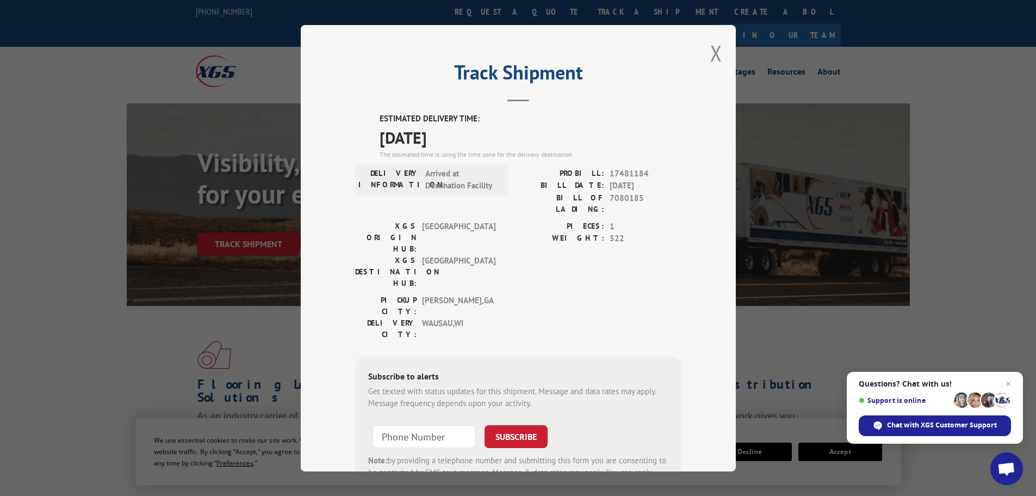
click at [217, 224] on div "Track Shipment ESTIMATED DELIVERY TIME: [DATE] The estimated time is using the …" at bounding box center [518, 248] width 1036 height 496
